Goal: Transaction & Acquisition: Purchase product/service

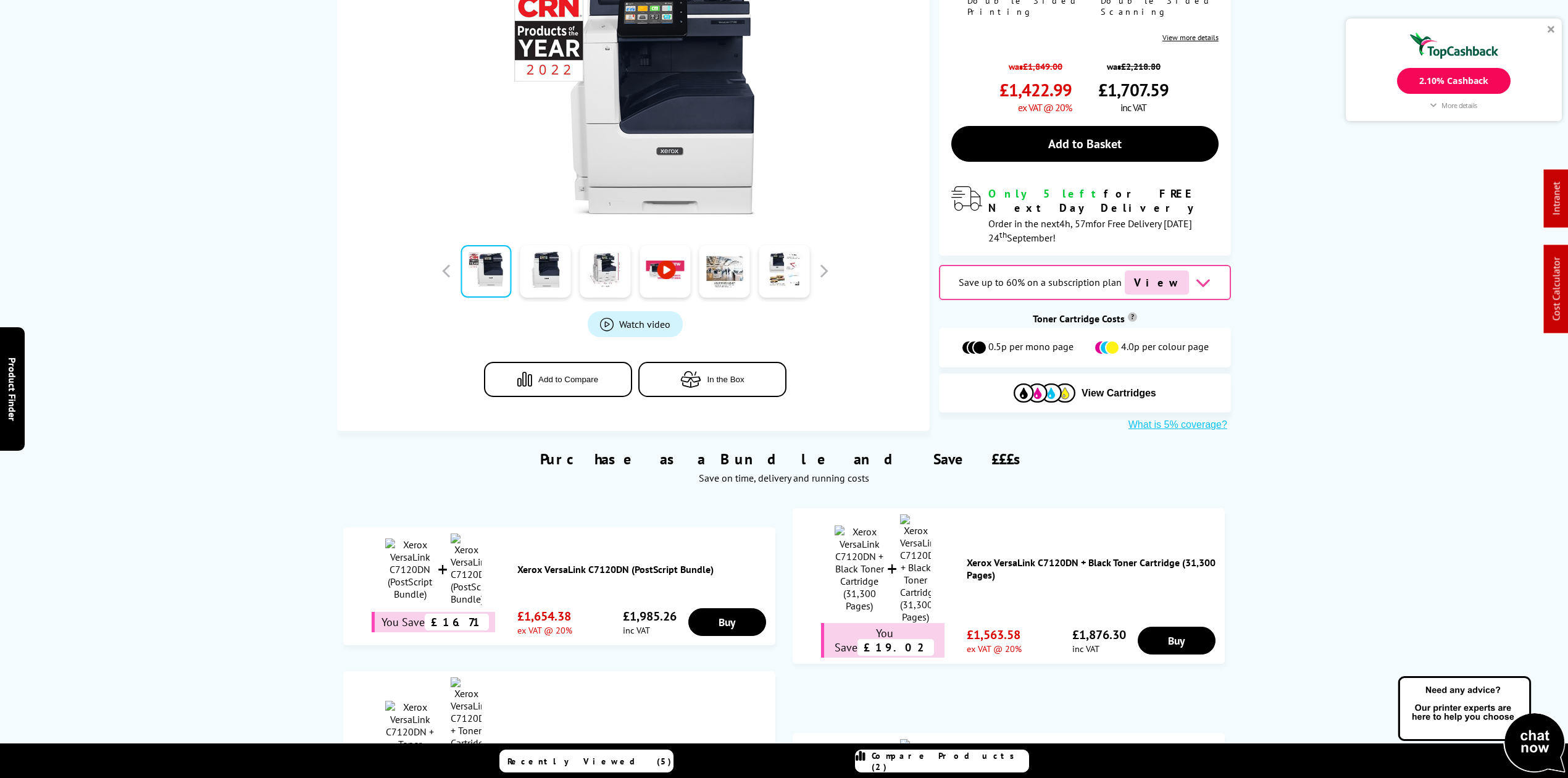
scroll to position [494, 0]
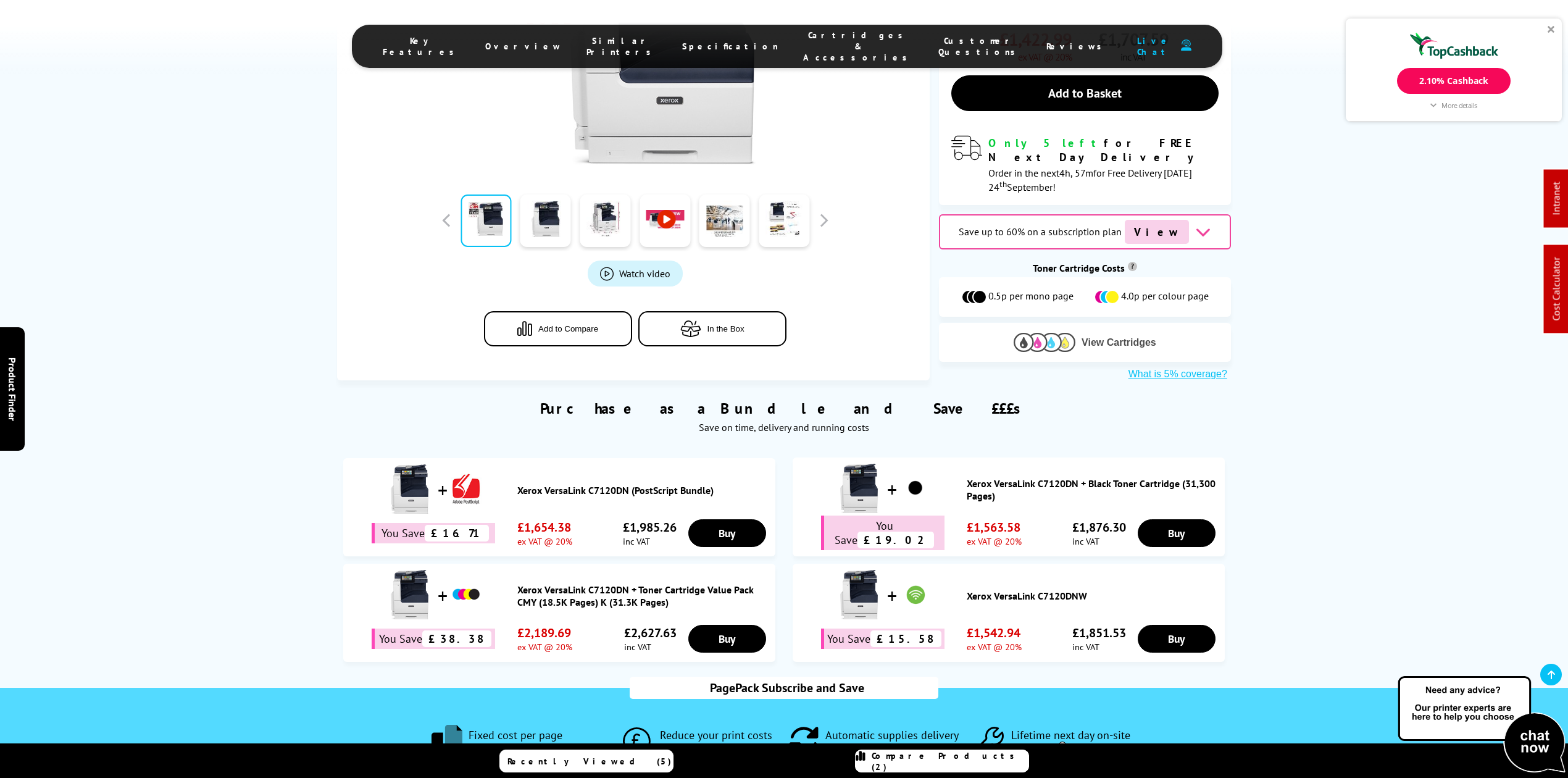
click at [1042, 333] on img at bounding box center [1045, 342] width 62 height 19
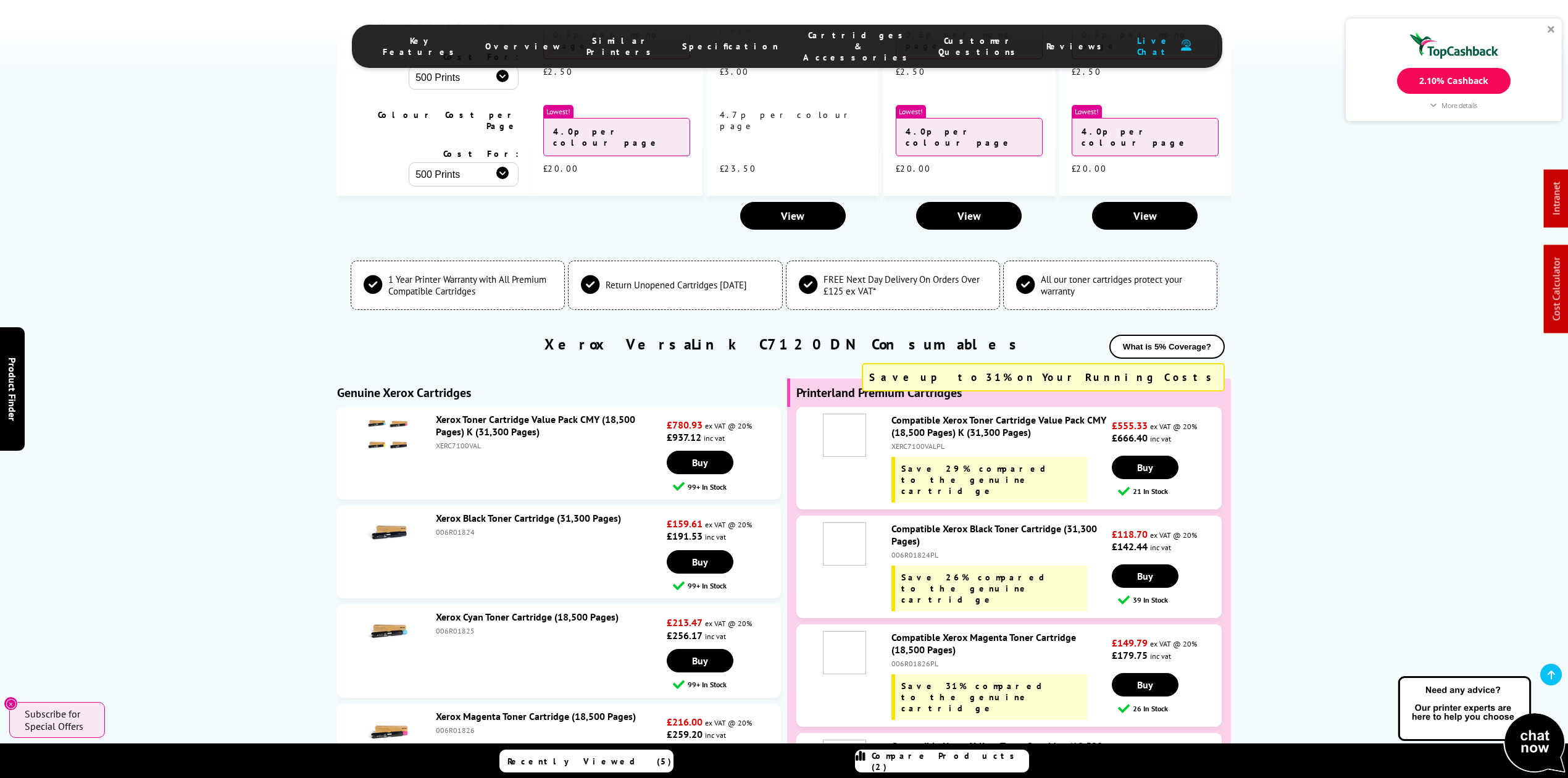
scroll to position [4581, 0]
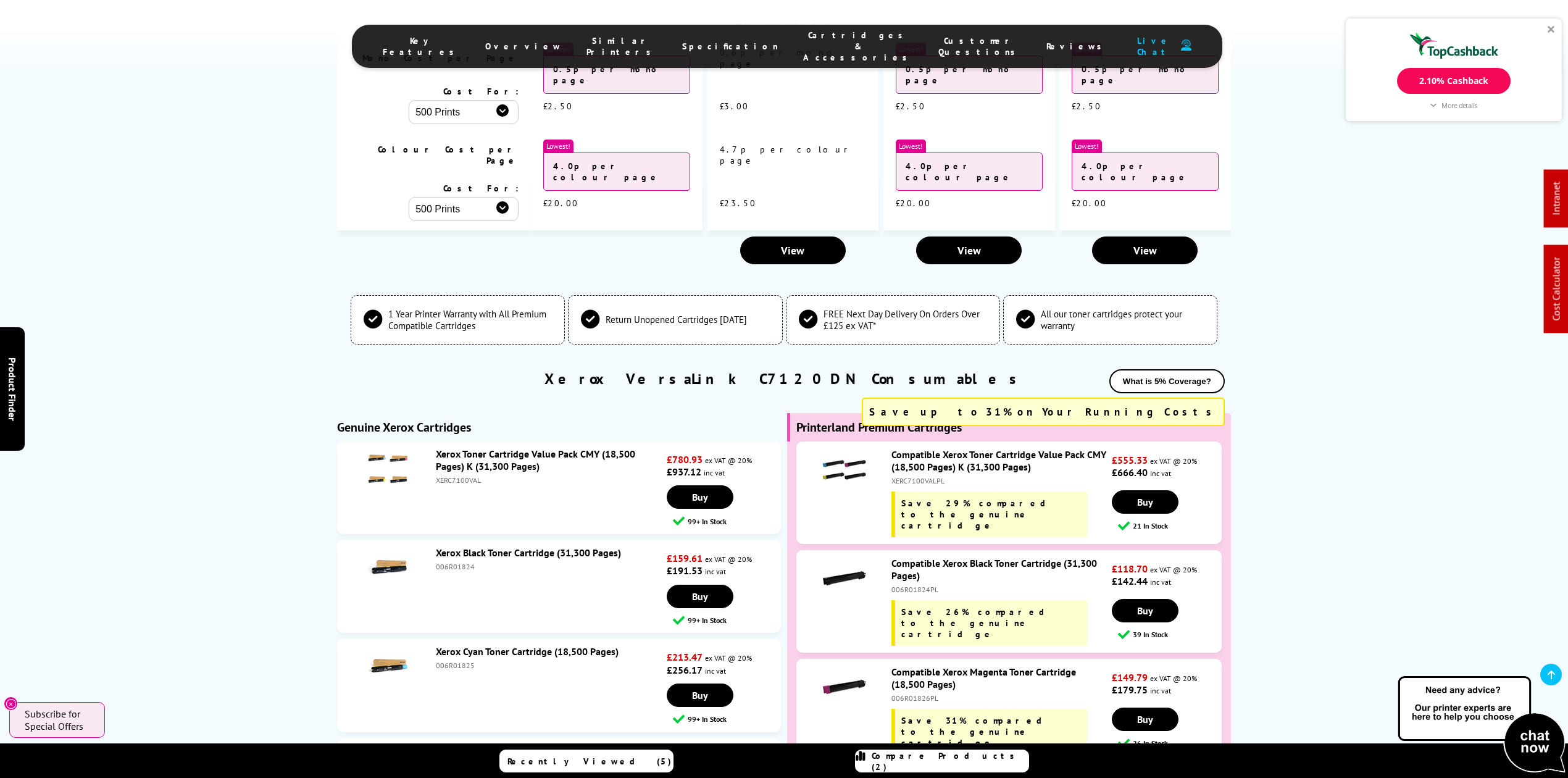
click at [924, 448] on div "Compatible Xerox Toner Cartridge Value Pack CMY (18,500 Pages) K (31,300 Pages)…" at bounding box center [998, 493] width 226 height 89
click at [923, 476] on div "XERC7100VALPL" at bounding box center [1000, 480] width 217 height 9
copy div "XERC7100VALPL"
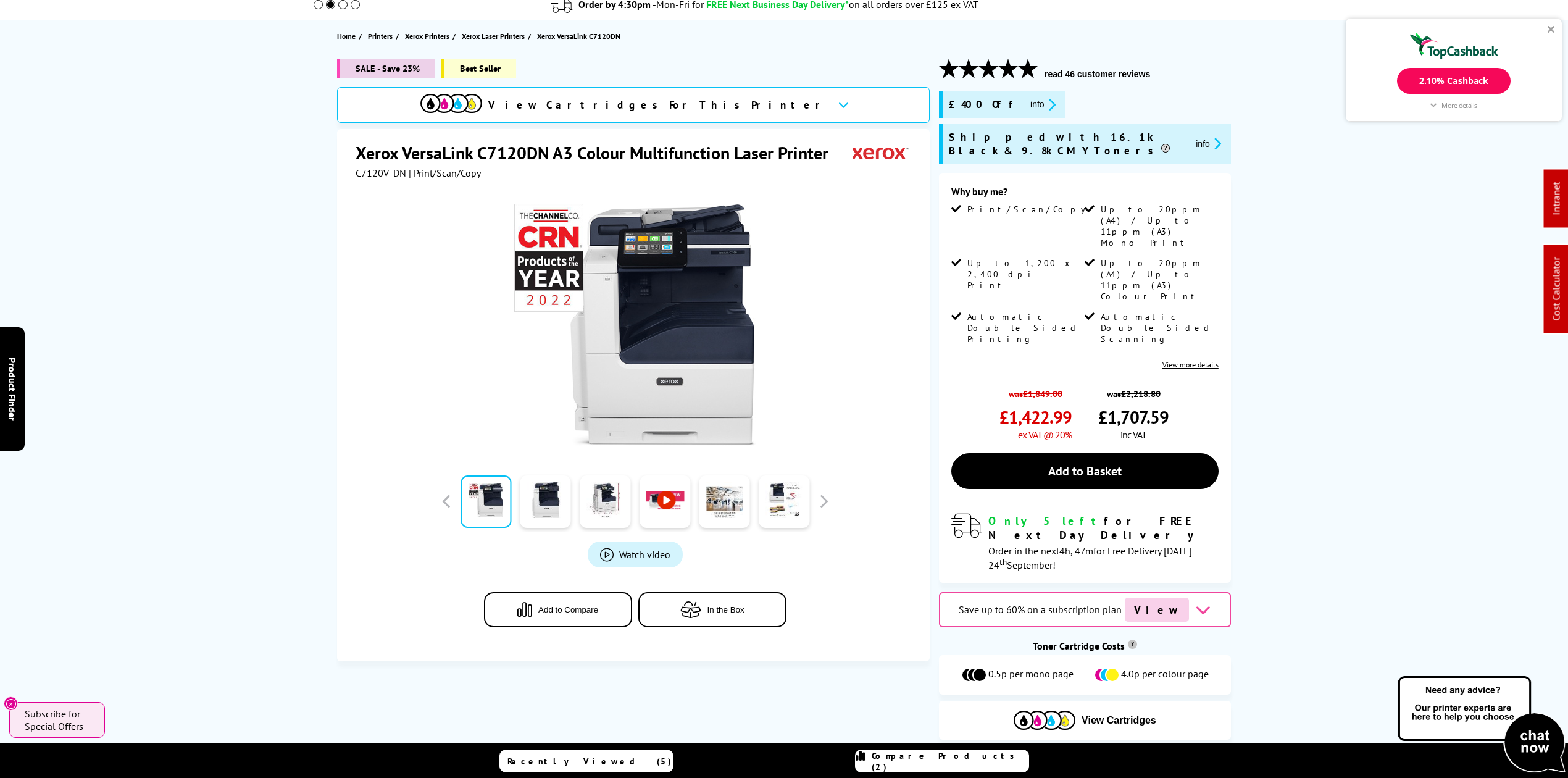
scroll to position [0, 0]
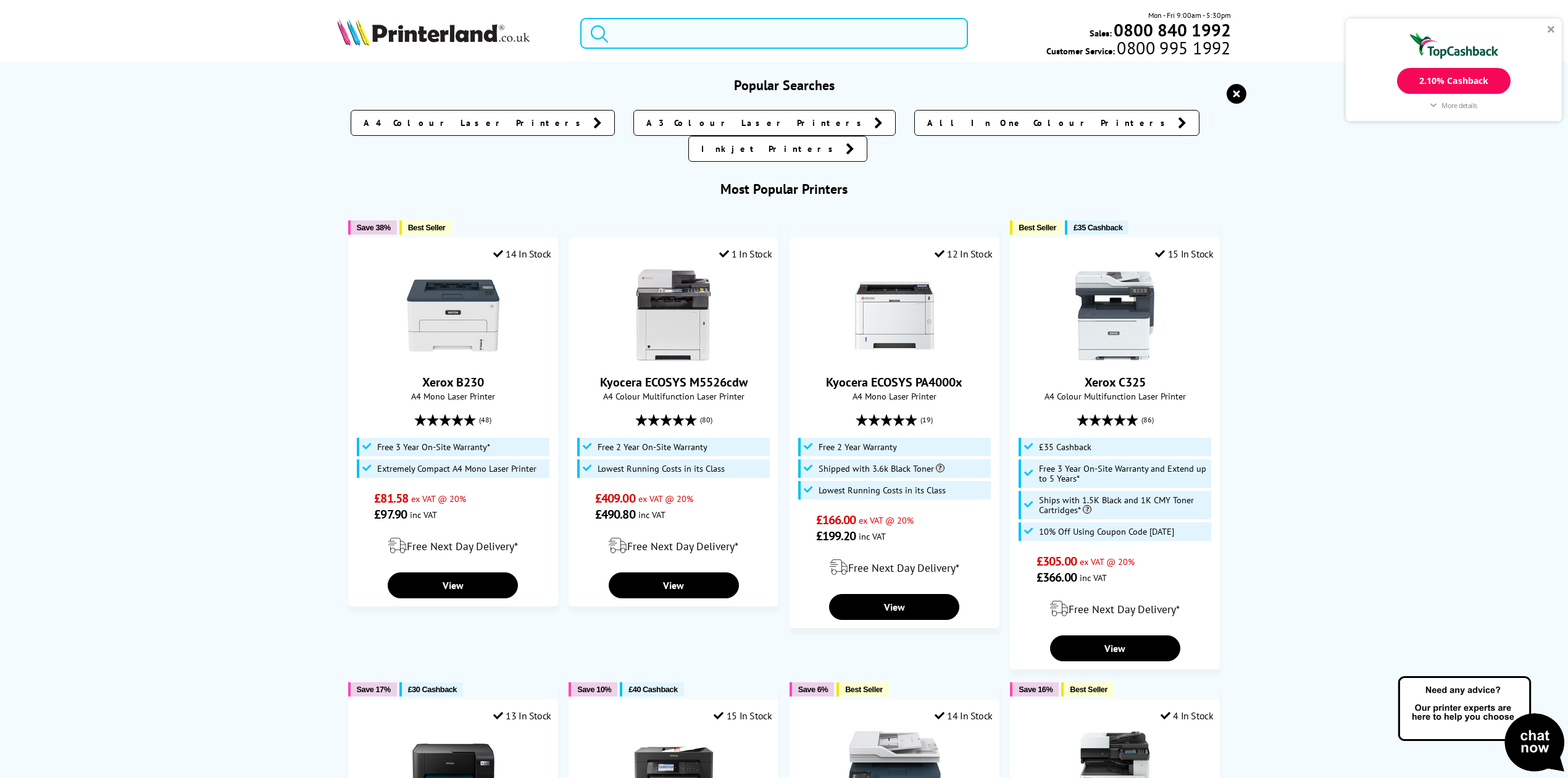
click at [666, 25] on input "search" at bounding box center [774, 33] width 388 height 31
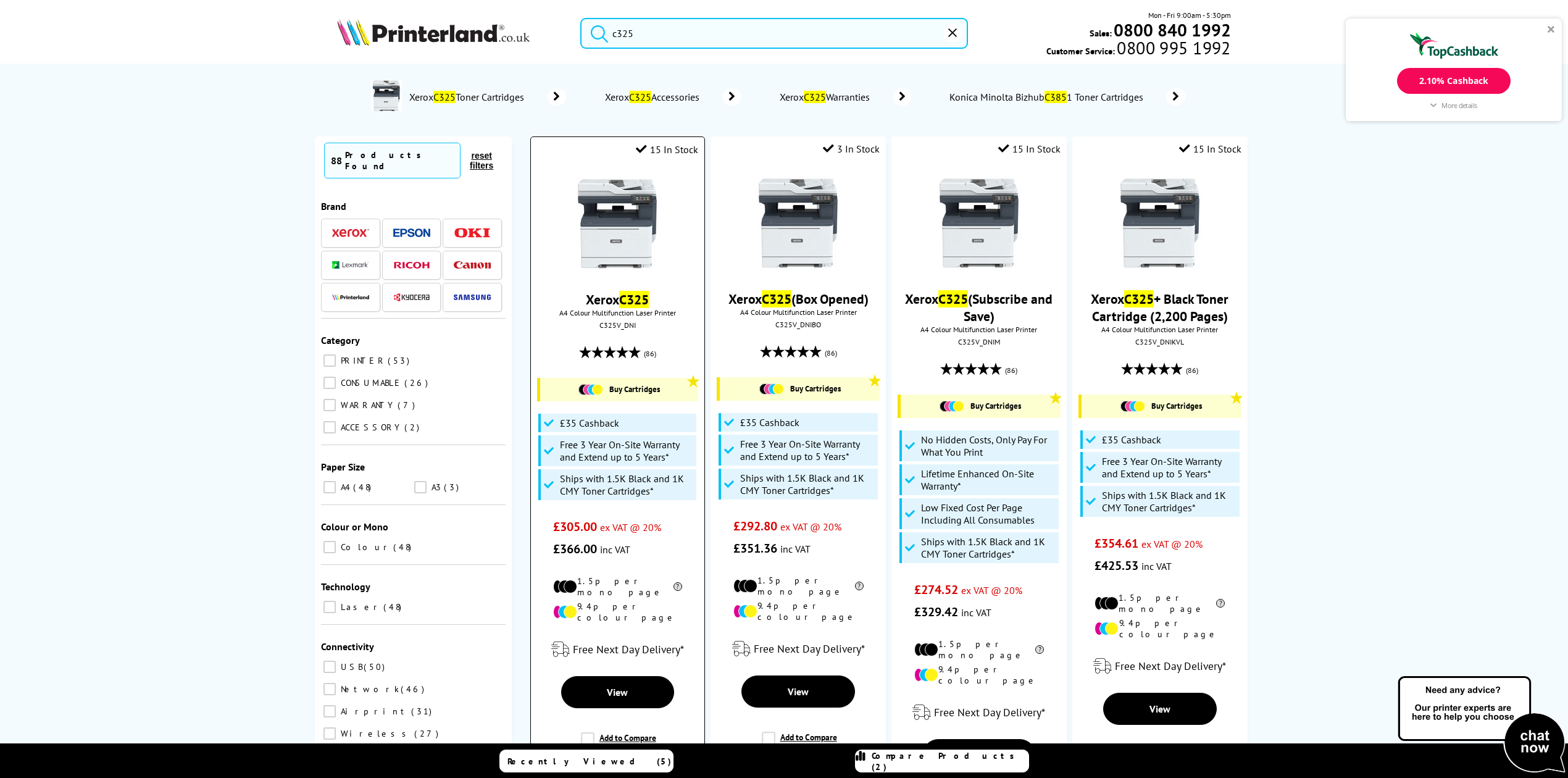
type input "c325"
click at [621, 225] on img at bounding box center [616, 223] width 92 height 92
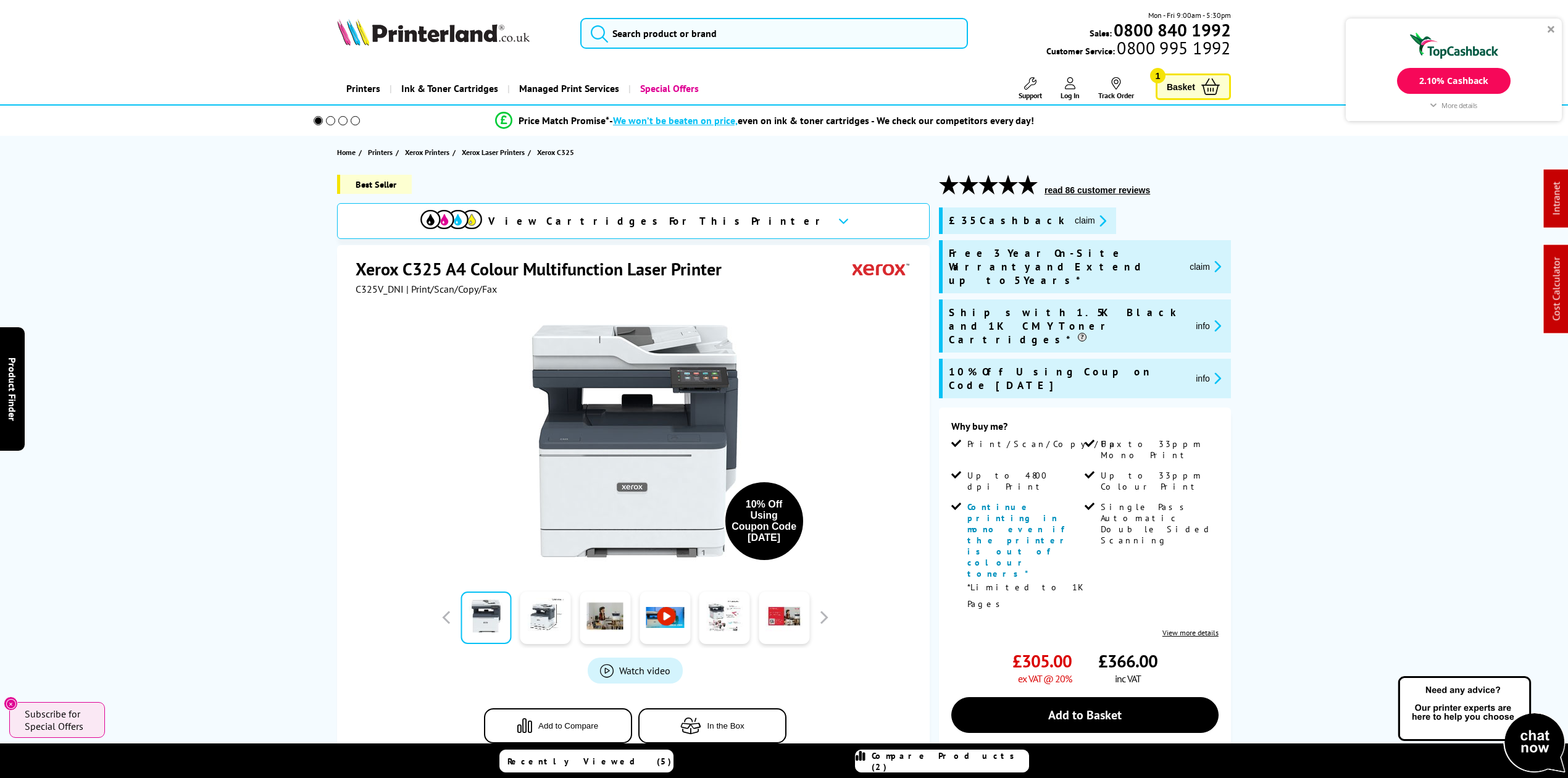
click at [1186, 73] on link "Basket 1" at bounding box center [1193, 87] width 76 height 27
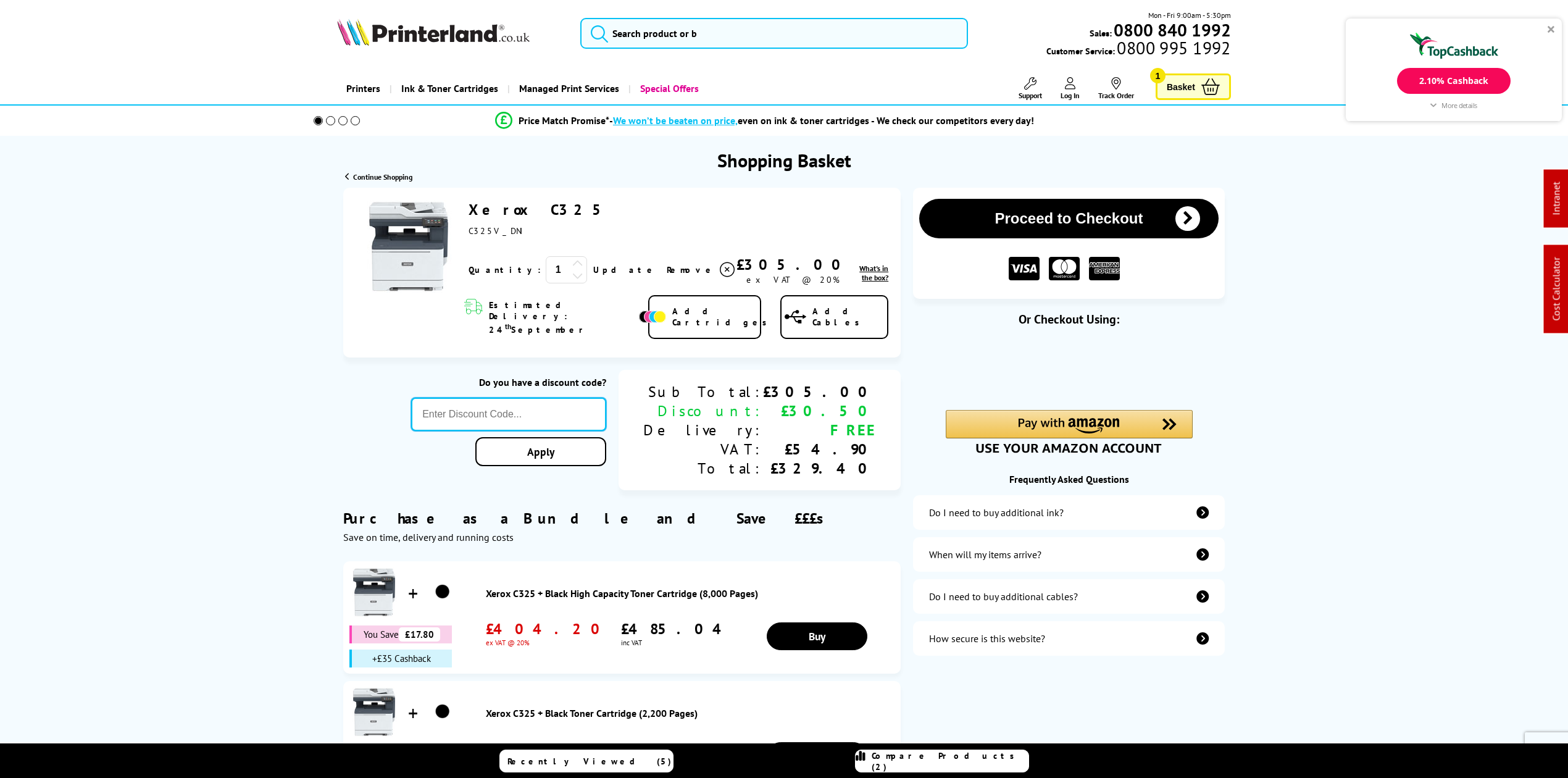
click at [556, 398] on input "text" at bounding box center [508, 414] width 195 height 33
type input "sept10"
click at [630, 423] on div "Proceed to Checkout Shopping Basket 1 Update" at bounding box center [784, 627] width 1568 height 877
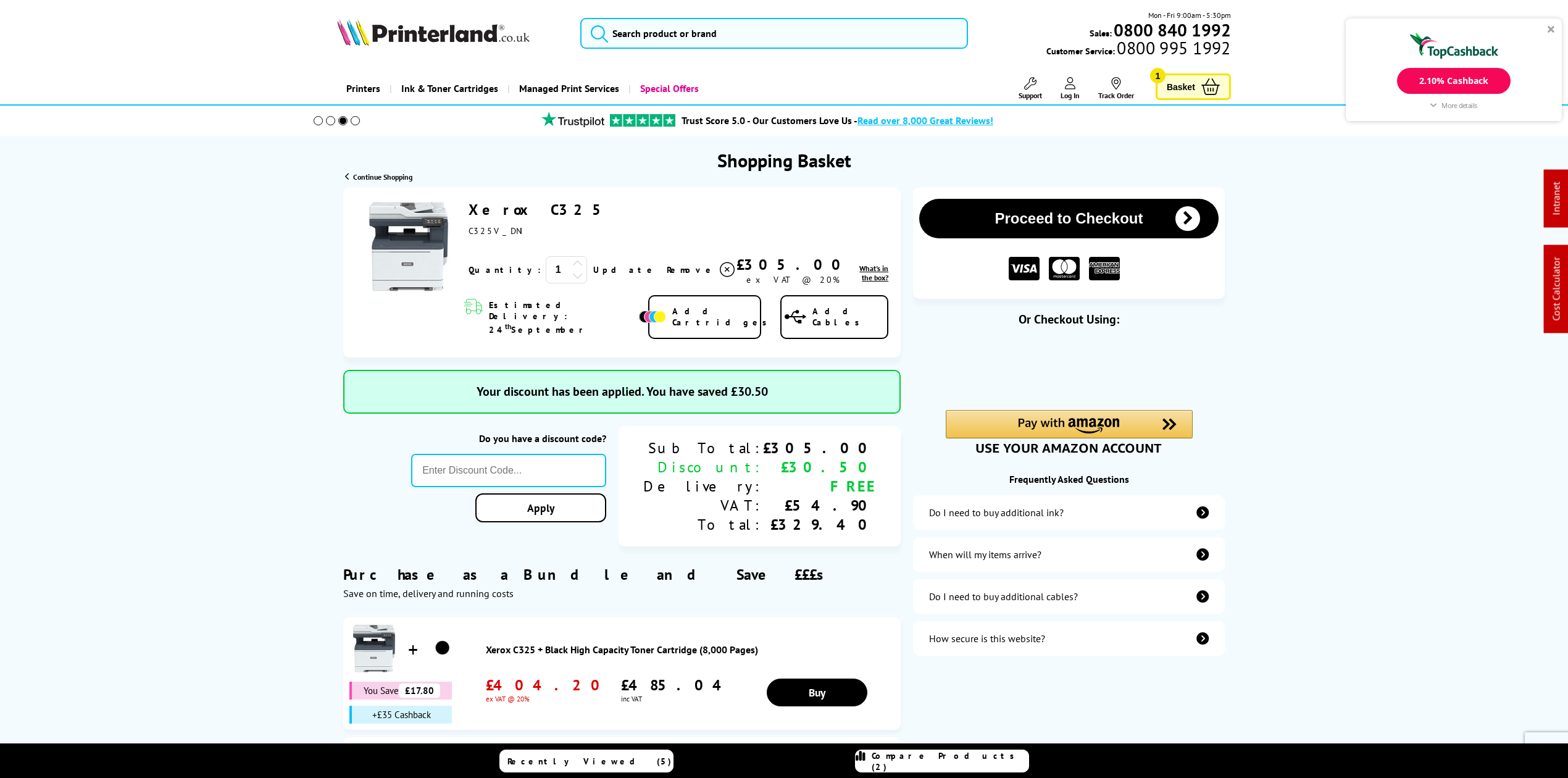
click at [517, 206] on link "Xerox C325" at bounding box center [539, 209] width 142 height 19
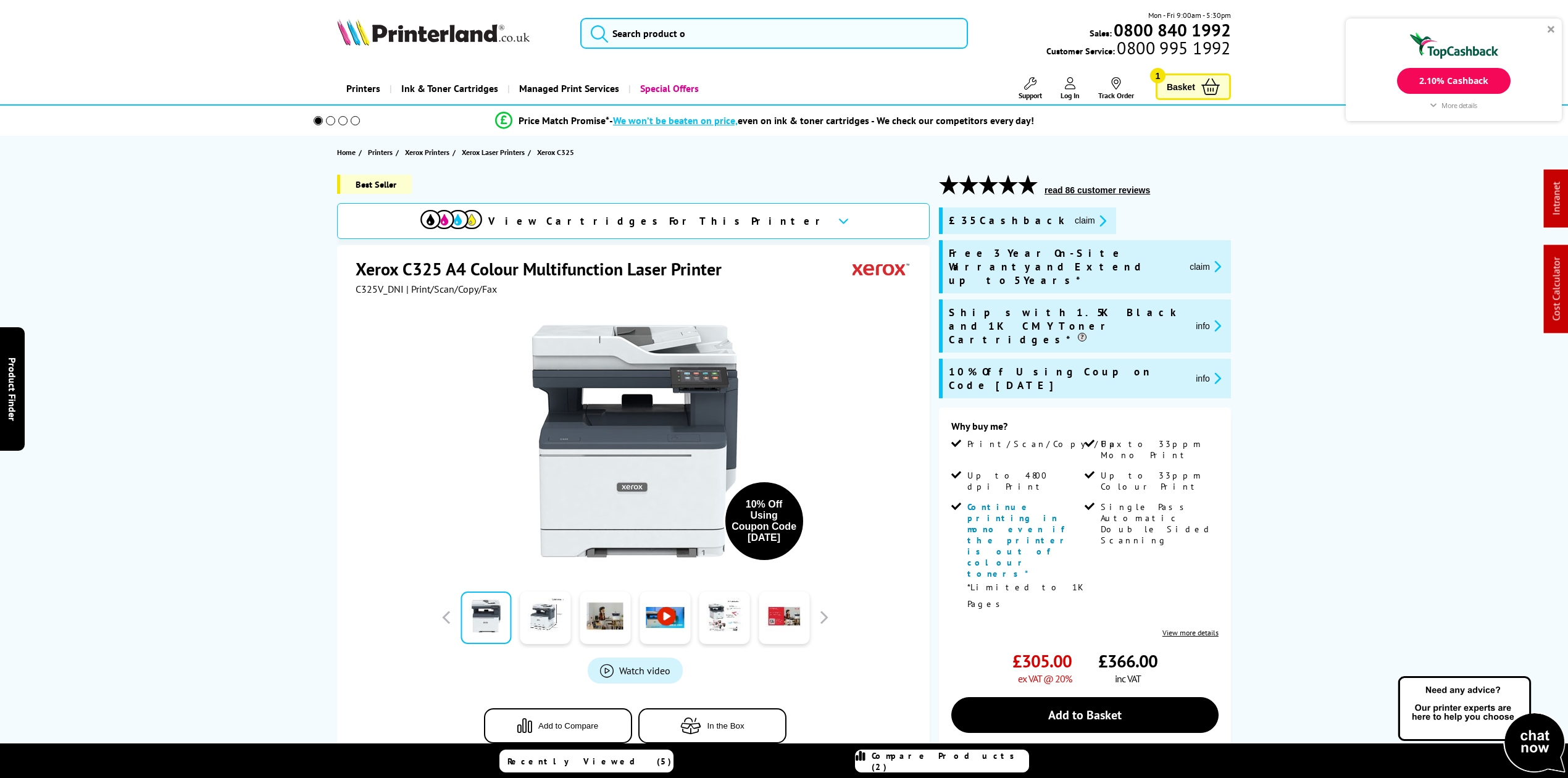
click at [1071, 219] on button "claim" at bounding box center [1091, 221] width 39 height 14
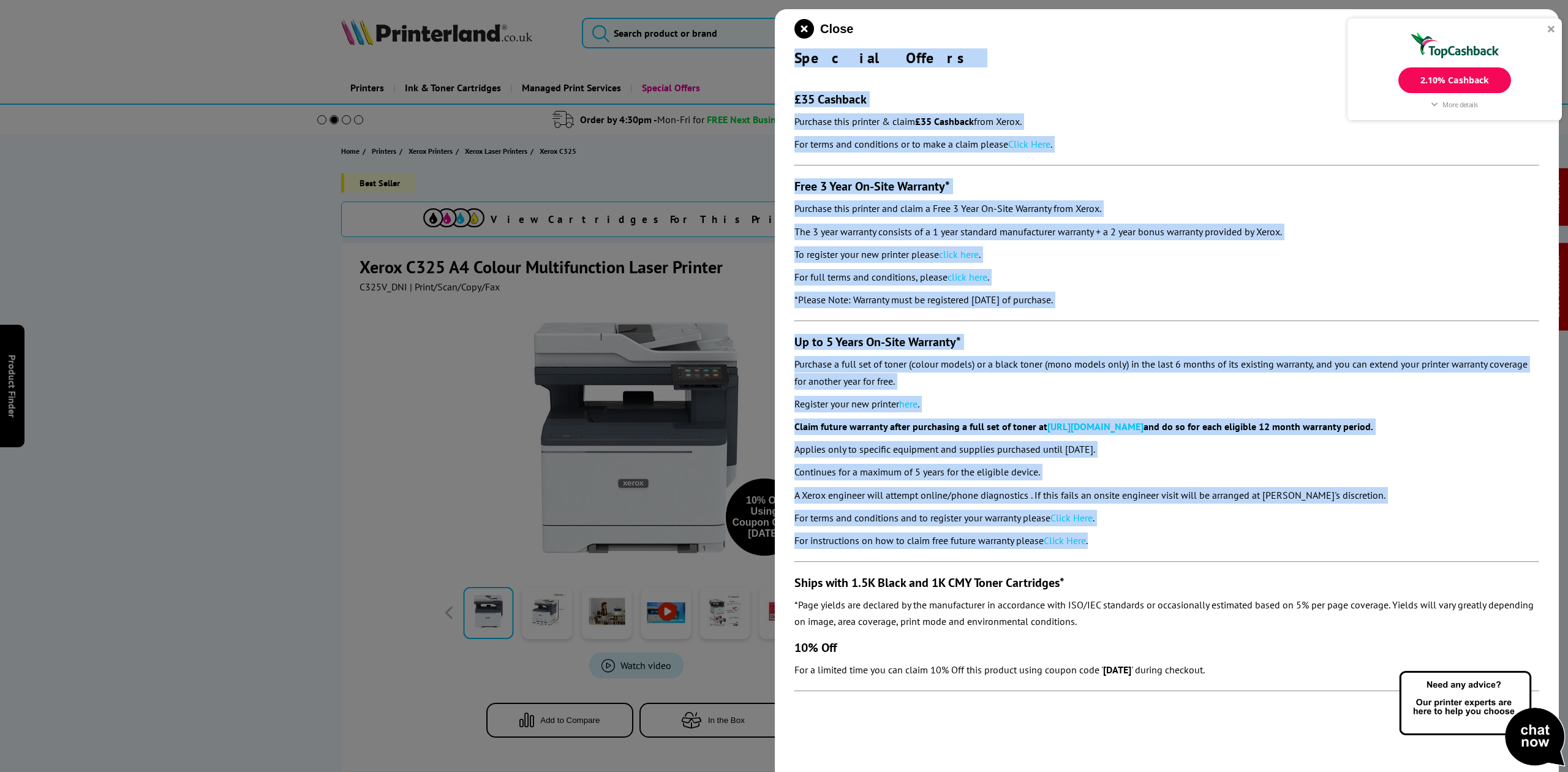
drag, startPoint x: 972, startPoint y: 410, endPoint x: 795, endPoint y: 62, distance: 390.4
click at [795, 62] on div "Close Special Offers £35 Cashback Purchase this printer & claim £35 Cashback fr…" at bounding box center [1167, 395] width 784 height 772
copy div "Special Offers £35 Cashback Purchase this printer & claim £35 Cashback from Xer…"
drag, startPoint x: 814, startPoint y: 22, endPoint x: 806, endPoint y: 22, distance: 8.0
click at [811, 22] on icon "close modal" at bounding box center [805, 29] width 20 height 20
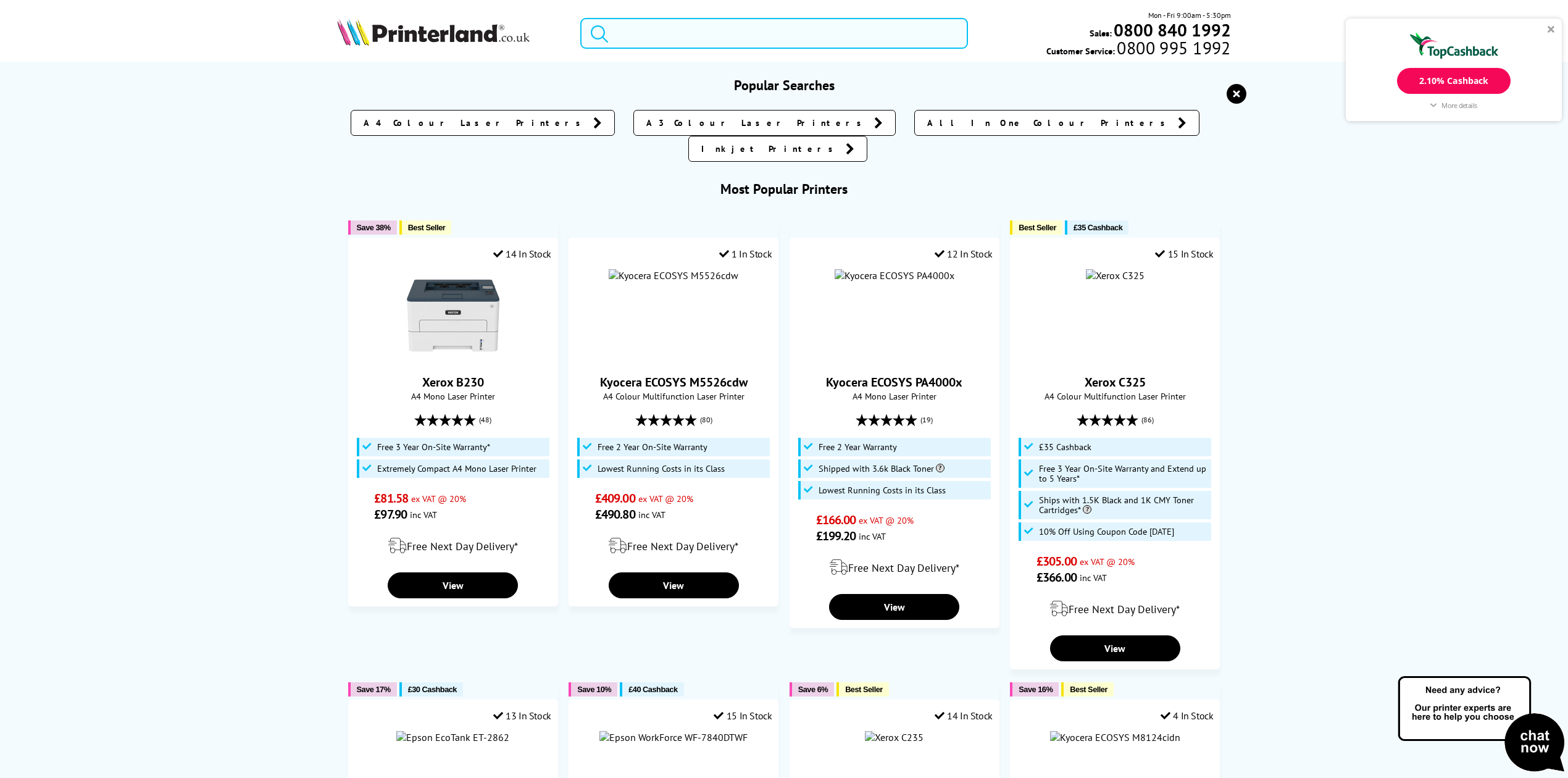
click at [786, 27] on input "search" at bounding box center [774, 33] width 388 height 31
paste input "CX827"
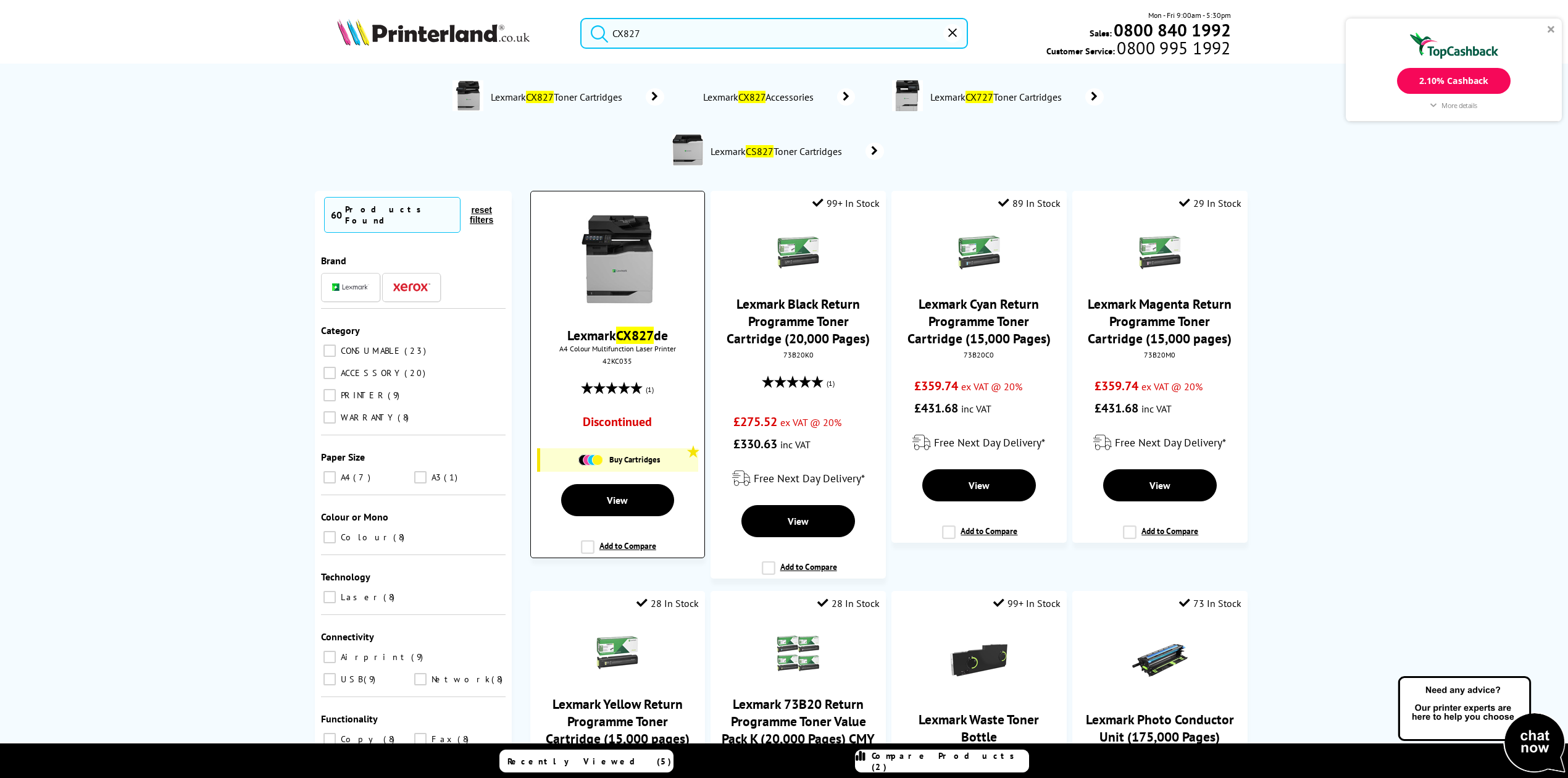
type input "CX827"
click at [641, 304] on img at bounding box center [616, 259] width 92 height 92
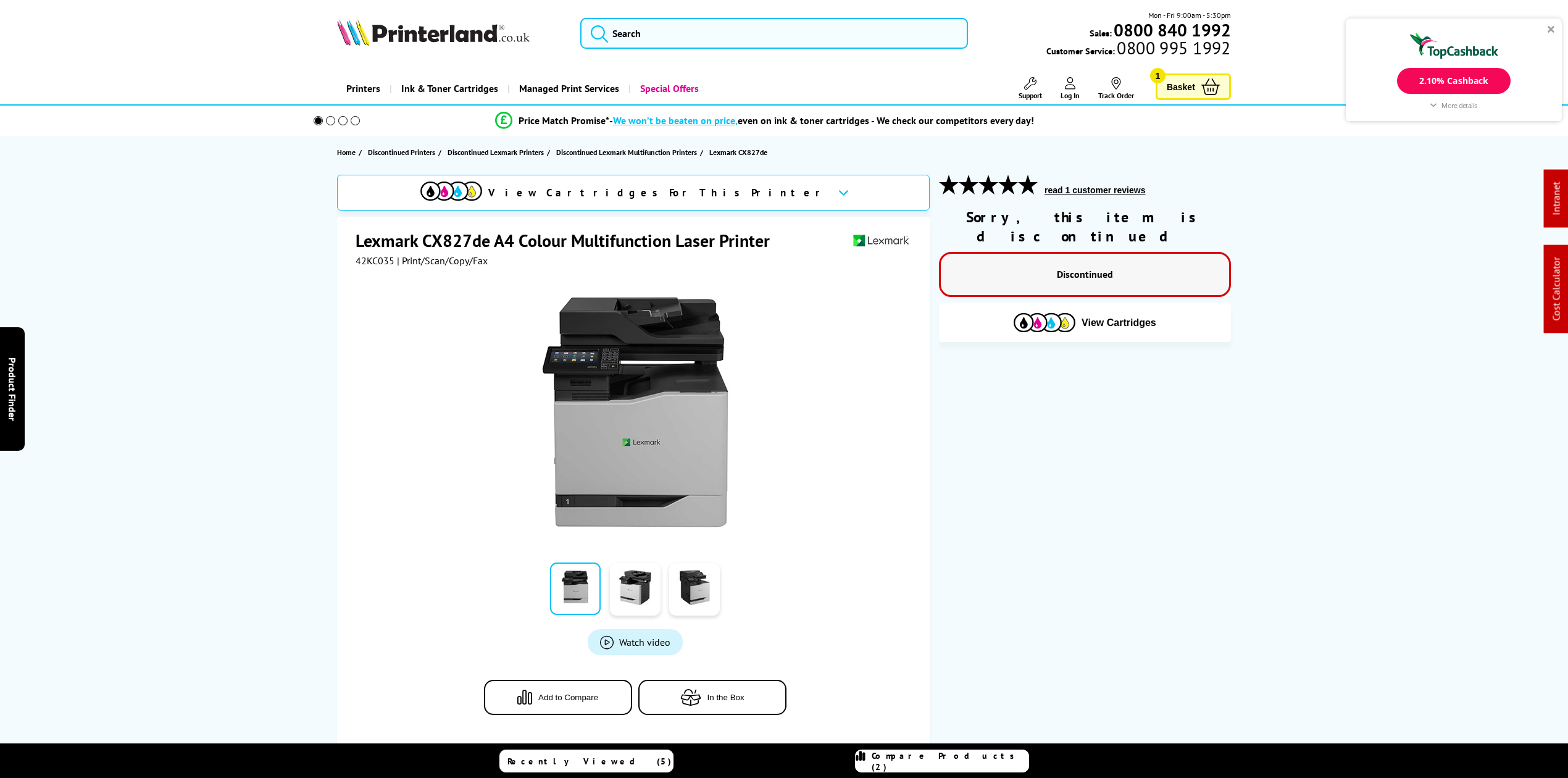
click at [1031, 313] on div "View Cartridges" at bounding box center [1085, 322] width 292 height 39
click at [1036, 313] on img at bounding box center [1045, 322] width 62 height 19
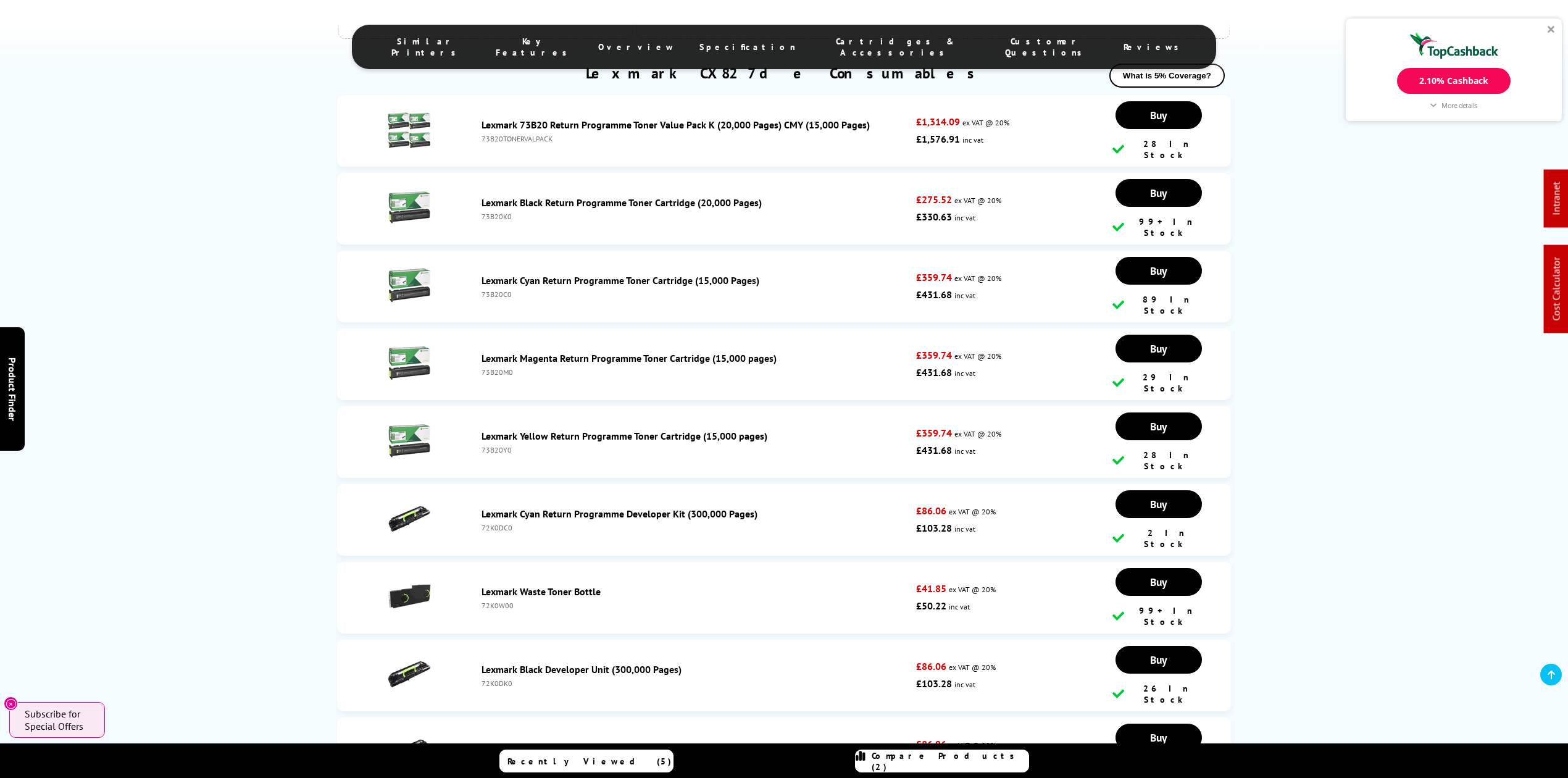
scroll to position [3550, 0]
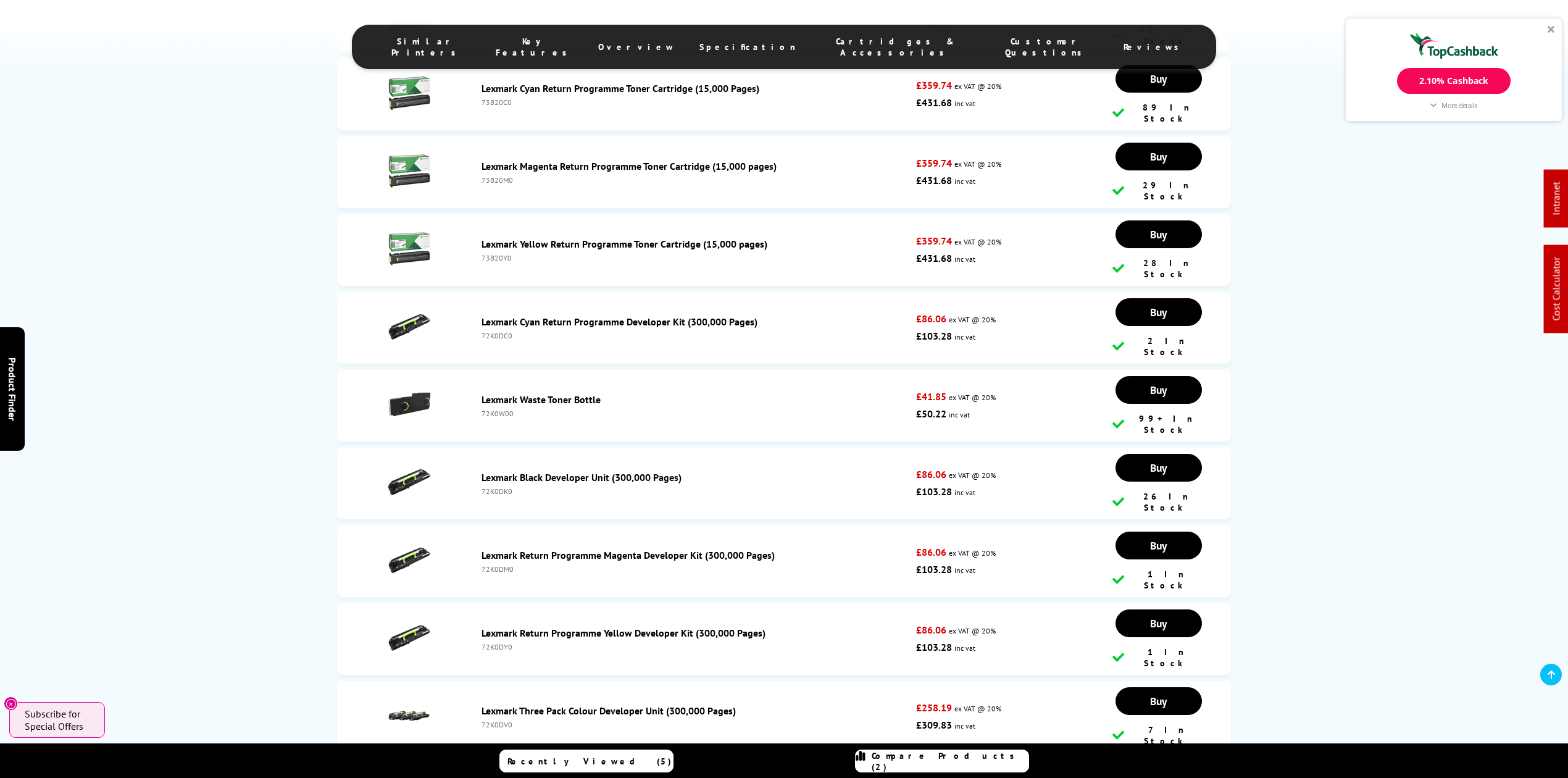
click at [504, 642] on div "72K0DY0" at bounding box center [695, 647] width 428 height 9
copy div "72K0DY0"
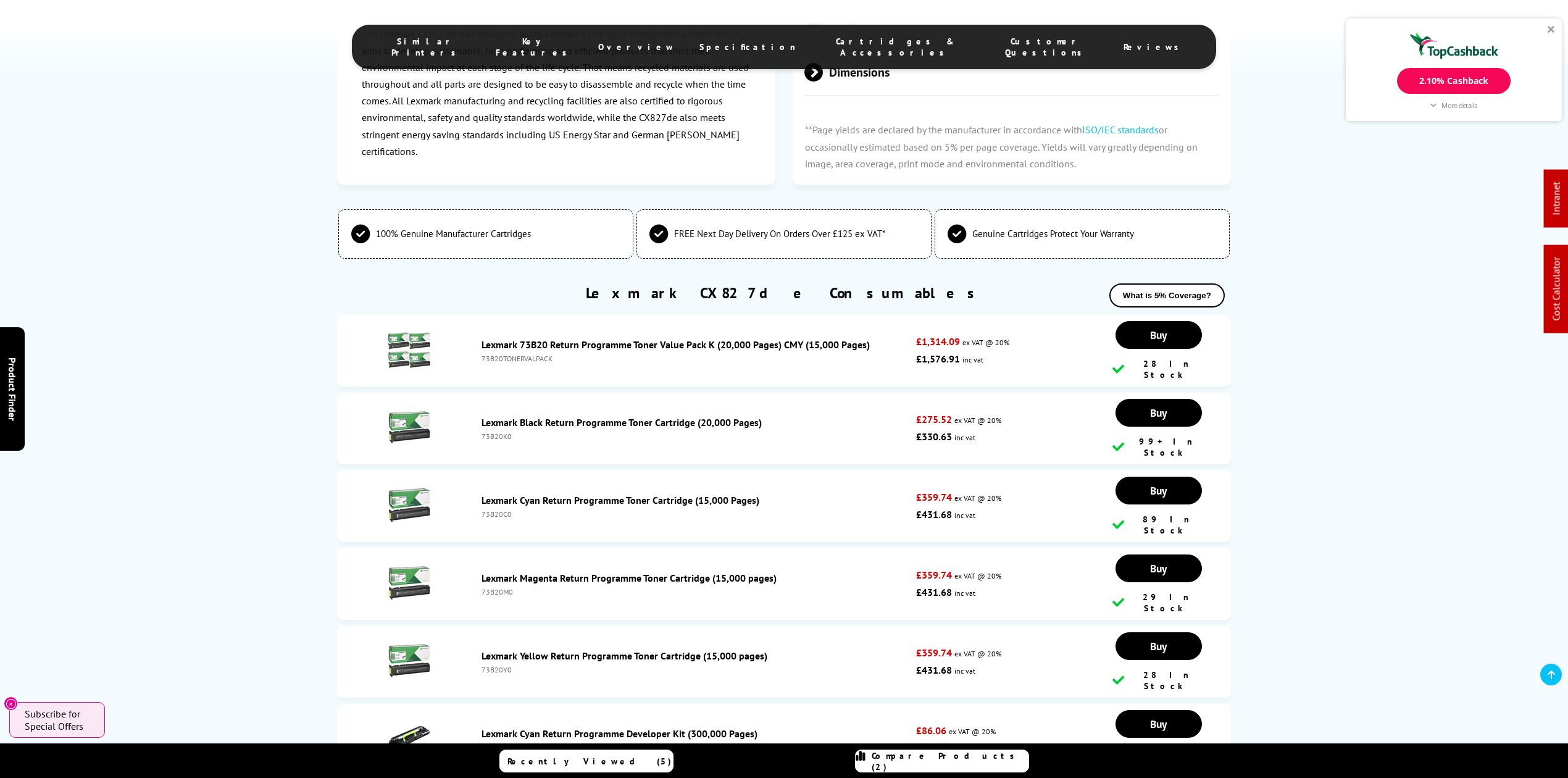
scroll to position [0, 0]
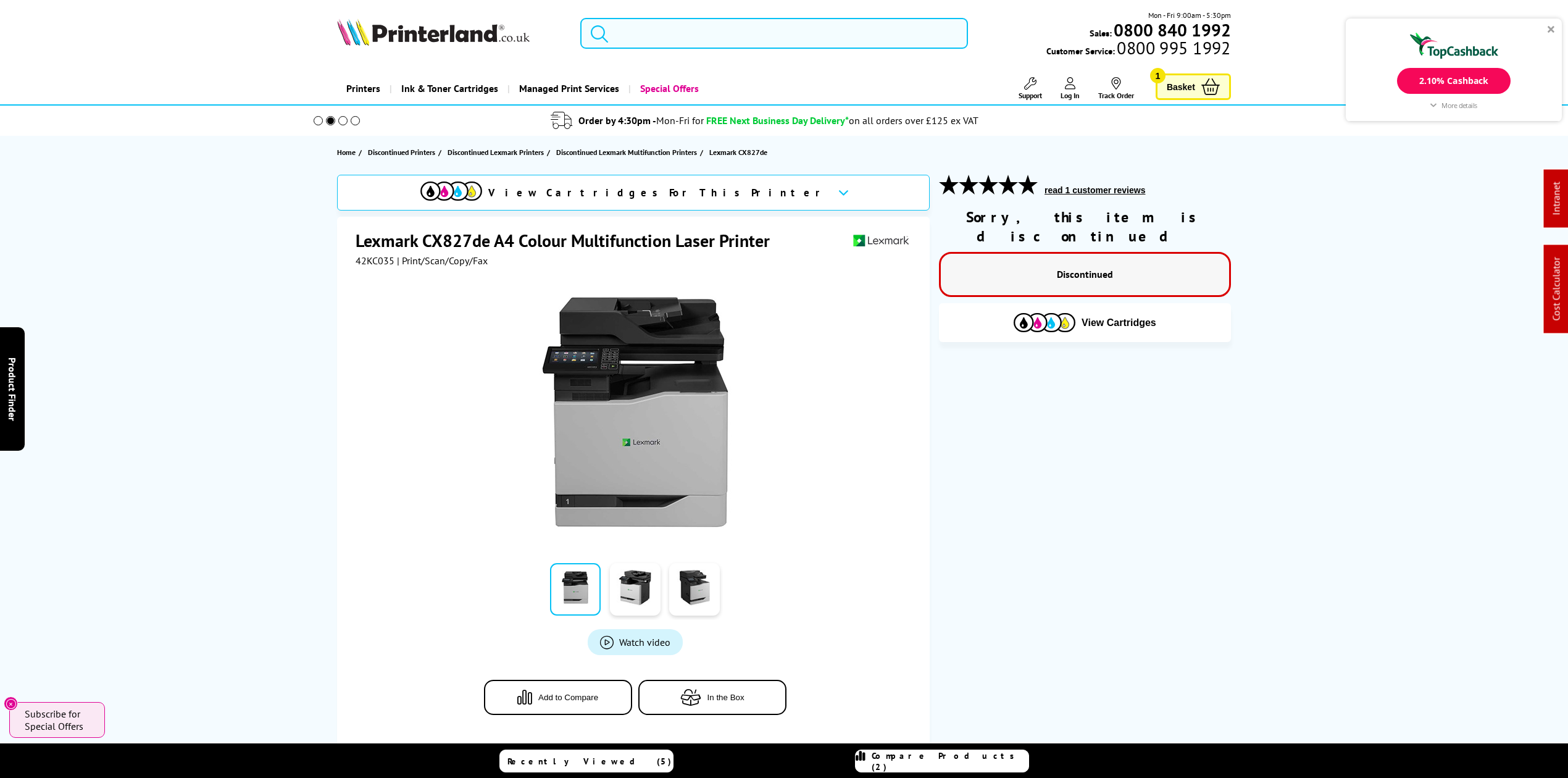
click at [754, 46] on input "search" at bounding box center [774, 33] width 388 height 31
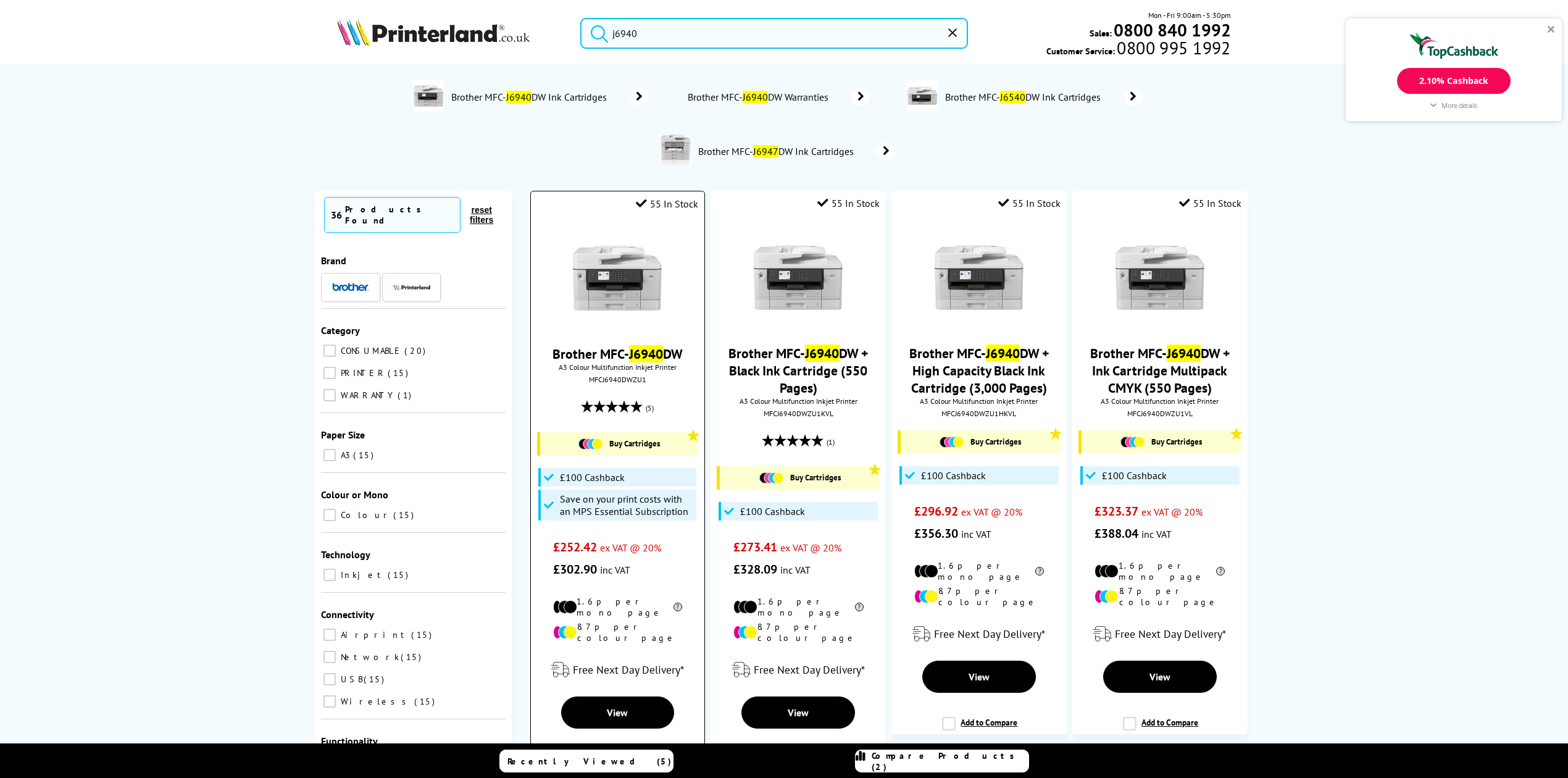
type input "j6940"
click at [617, 276] on img at bounding box center [616, 277] width 92 height 92
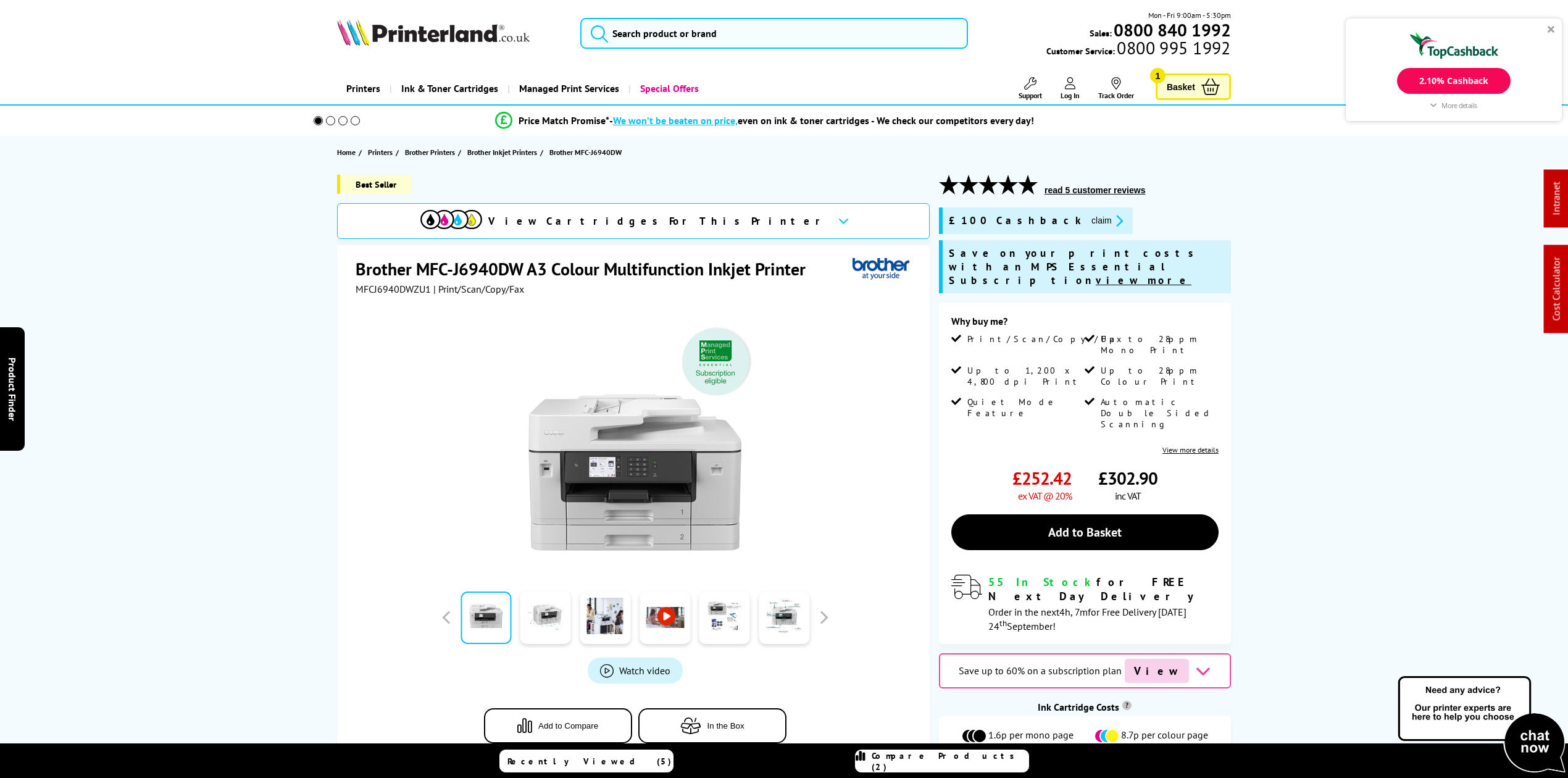
click at [601, 463] on img at bounding box center [635, 440] width 242 height 242
